Goal: Book appointment/travel/reservation

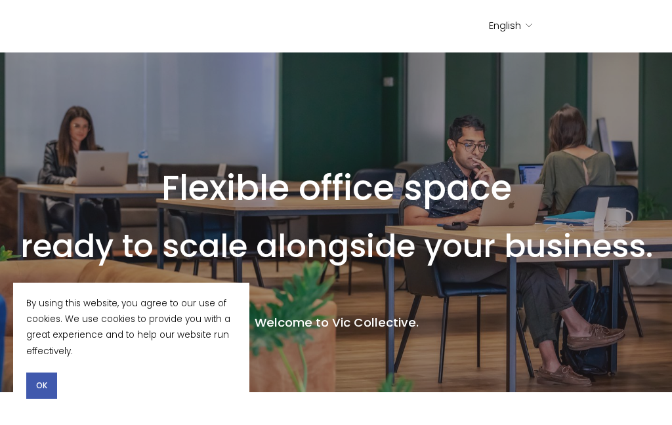
click at [39, 378] on button "OK" at bounding box center [41, 386] width 31 height 26
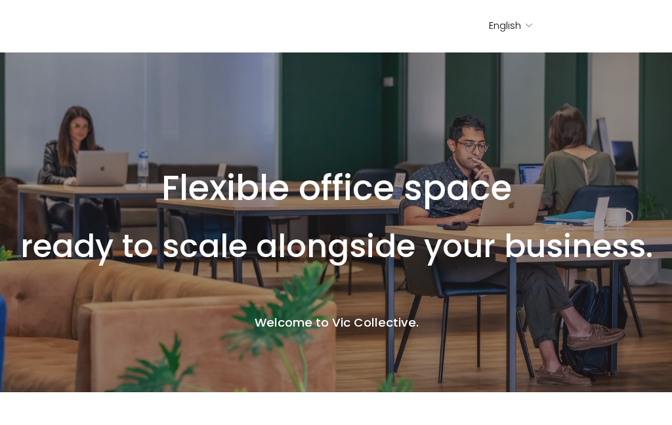
click at [0, 0] on div at bounding box center [0, 0] width 0 height 0
click at [379, 146] on link "Westmount" at bounding box center [335, 139] width 147 height 26
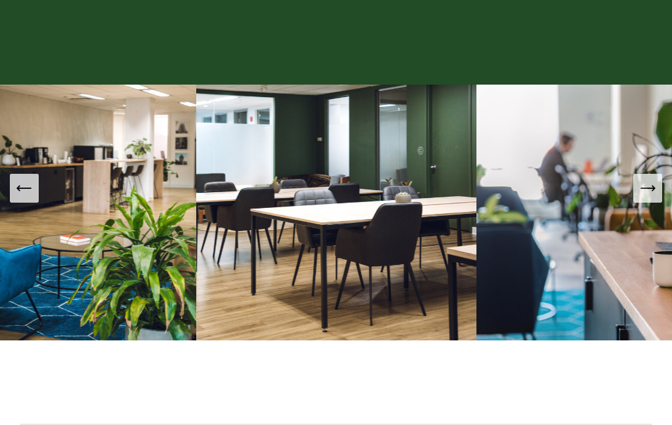
scroll to position [955, 0]
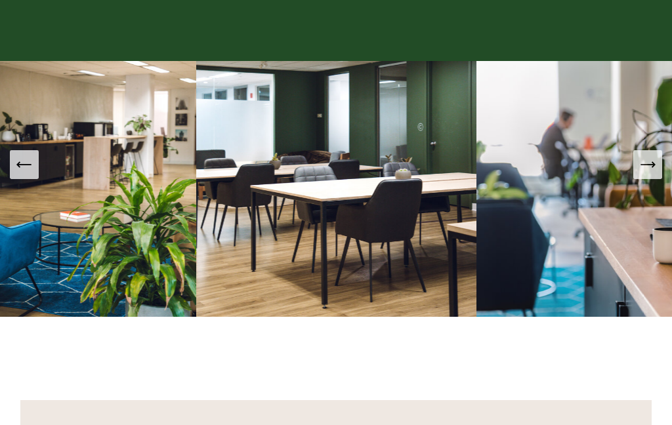
click at [645, 175] on icon "Next Slide" at bounding box center [647, 165] width 18 height 18
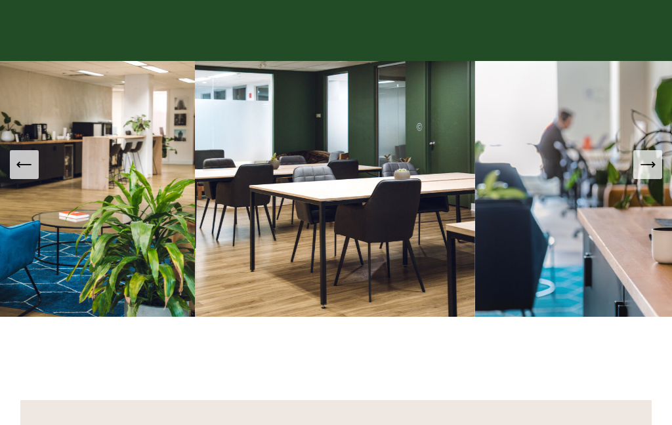
scroll to position [979, 0]
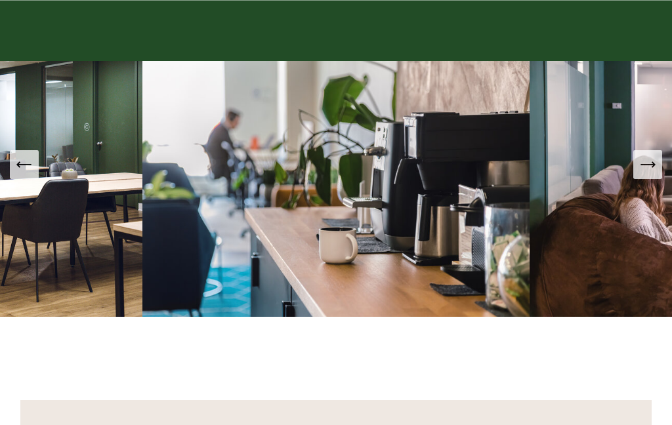
click at [647, 174] on icon "Next Slide" at bounding box center [647, 165] width 18 height 18
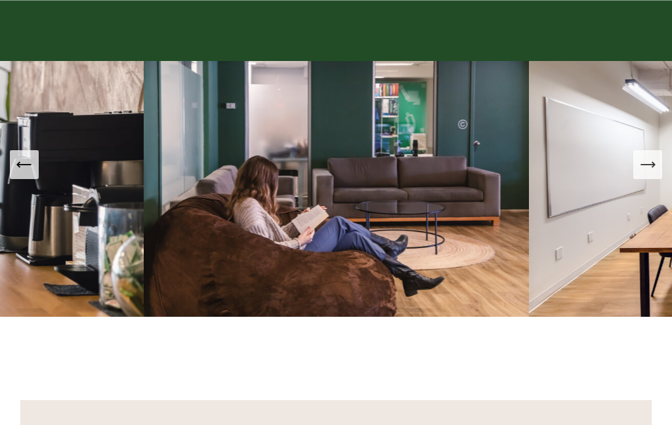
click at [648, 174] on icon "Next Slide" at bounding box center [647, 165] width 18 height 18
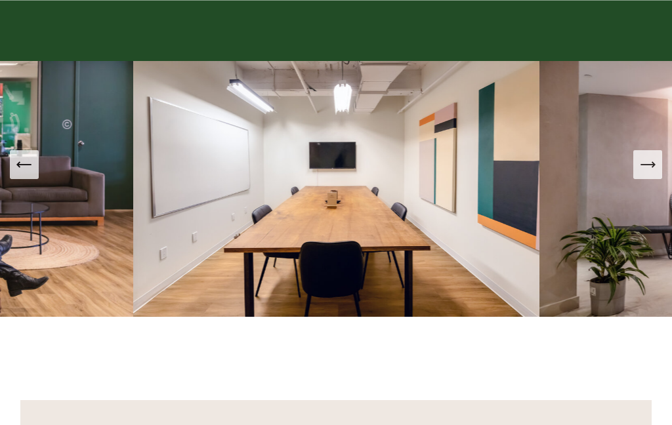
click at [648, 174] on icon "Next Slide" at bounding box center [647, 165] width 18 height 18
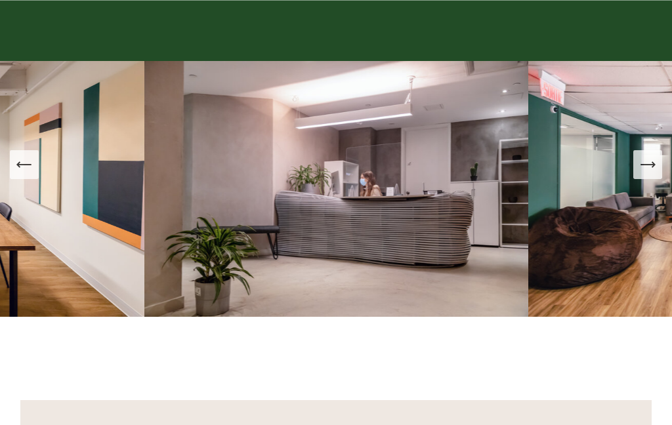
click at [644, 174] on icon "Next Slide" at bounding box center [647, 165] width 18 height 18
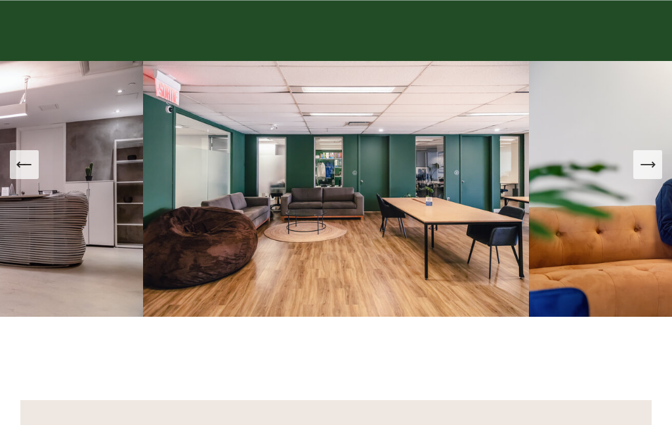
click at [652, 174] on icon "Next Slide" at bounding box center [647, 165] width 18 height 18
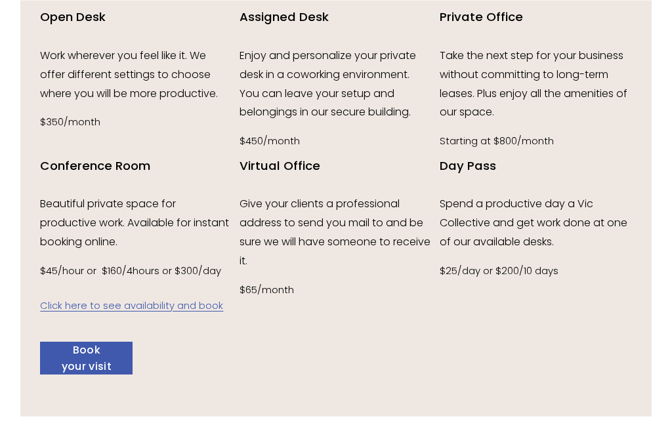
scroll to position [1520, 0]
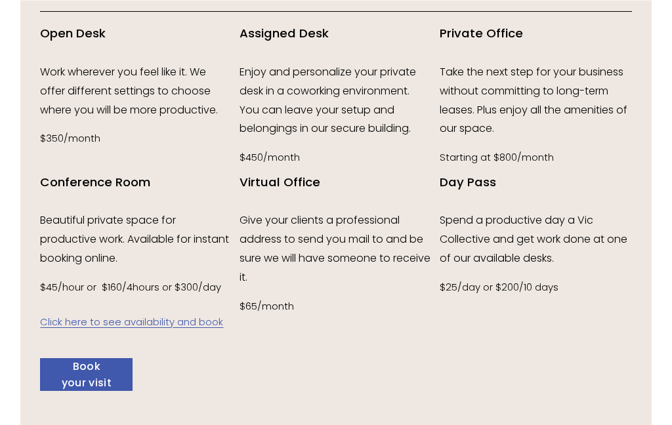
click at [81, 391] on link "Book your visit" at bounding box center [86, 374] width 93 height 33
